Goal: Information Seeking & Learning: Learn about a topic

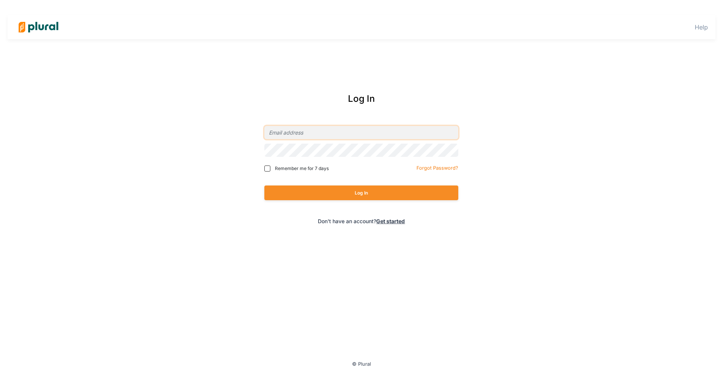
type input "[EMAIL_ADDRESS][DOMAIN_NAME]"
click at [340, 193] on button "Log In" at bounding box center [361, 192] width 194 height 15
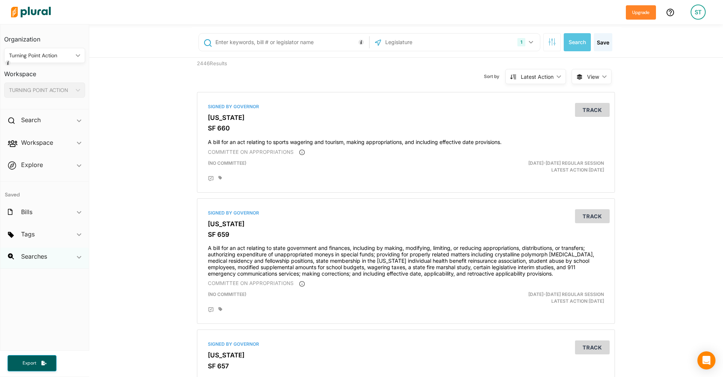
click at [66, 256] on div "Searches ic_keyboard_arrow_down" at bounding box center [44, 257] width 89 height 20
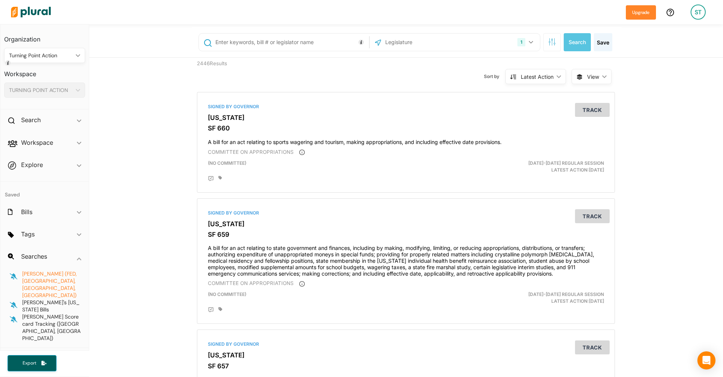
click at [70, 273] on span "[PERSON_NAME] (FED,[GEOGRAPHIC_DATA], [GEOGRAPHIC_DATA], [GEOGRAPHIC_DATA])" at bounding box center [49, 284] width 55 height 28
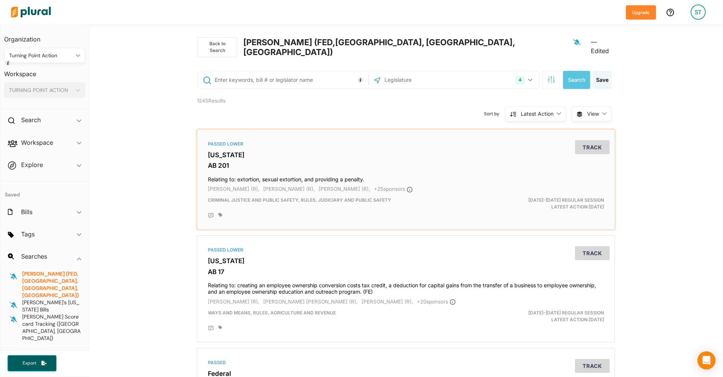
click at [226, 151] on div "Passed Lower [US_STATE] AB 201 Relating to: extortion, sexual extortion, and pr…" at bounding box center [405, 180] width 411 height 94
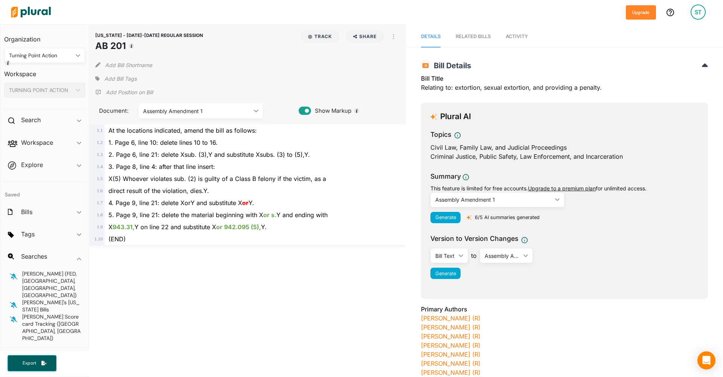
drag, startPoint x: 128, startPoint y: 46, endPoint x: 98, endPoint y: 46, distance: 29.8
click at [98, 46] on h1 "AB 201" at bounding box center [149, 46] width 108 height 14
copy h1 "AB 201"
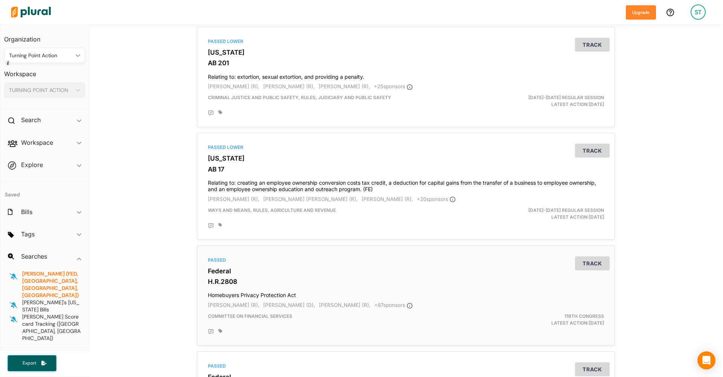
scroll to position [98, 0]
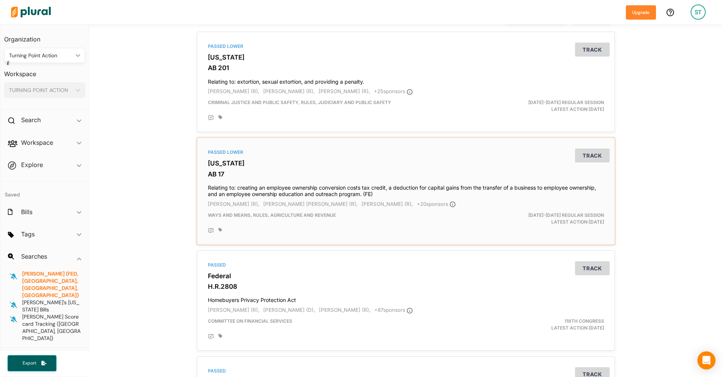
click at [270, 161] on div "Passed Lower [US_STATE] AB 17 Relating to: creating an employee ownership conve…" at bounding box center [405, 191] width 411 height 100
